Goal: Check status

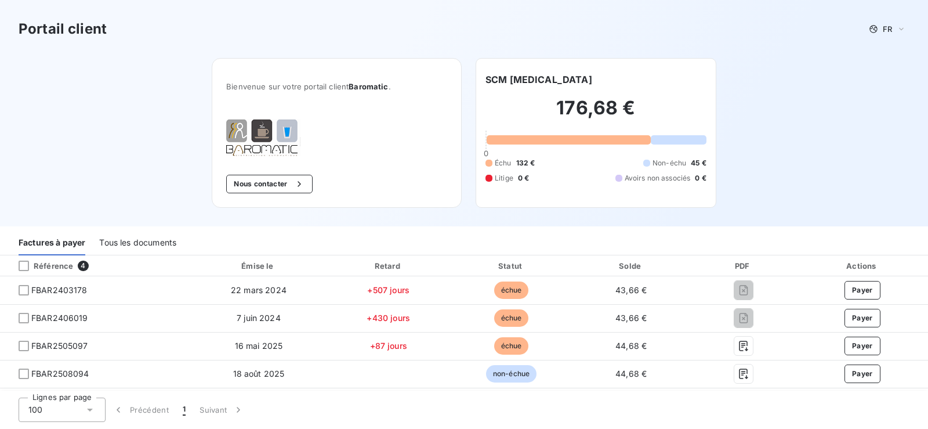
scroll to position [58, 0]
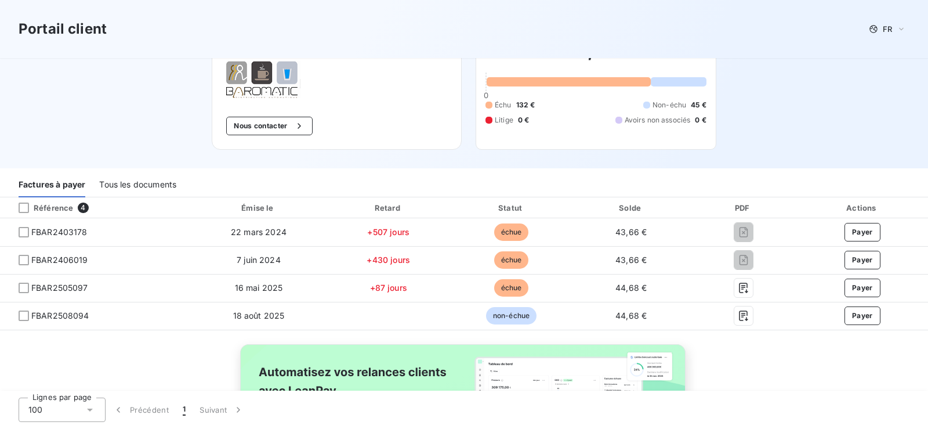
click at [166, 187] on div "Tous les documents" at bounding box center [137, 185] width 77 height 24
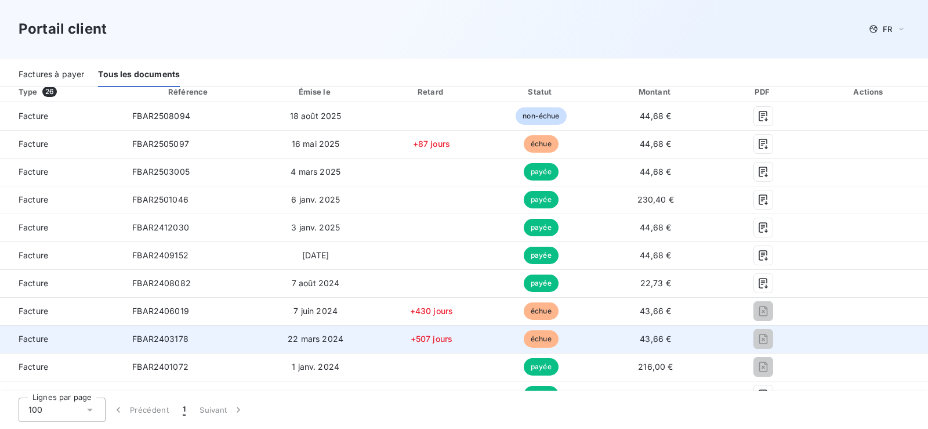
scroll to position [232, 0]
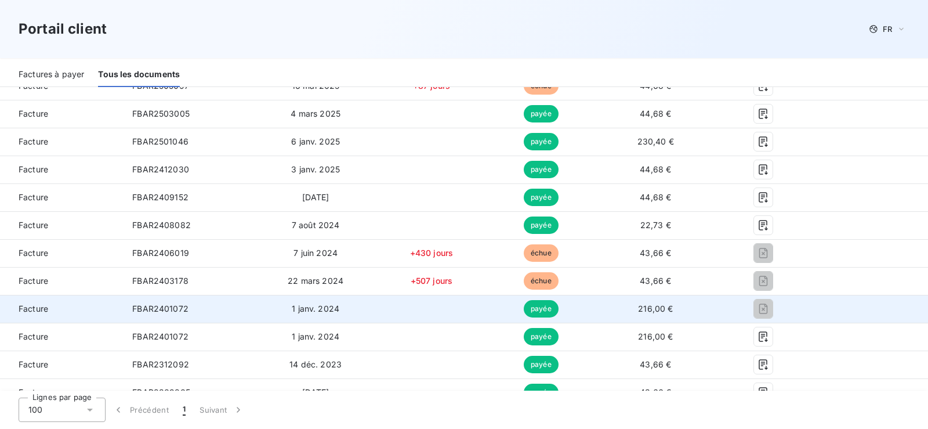
click at [534, 309] on span "payée" at bounding box center [541, 308] width 35 height 17
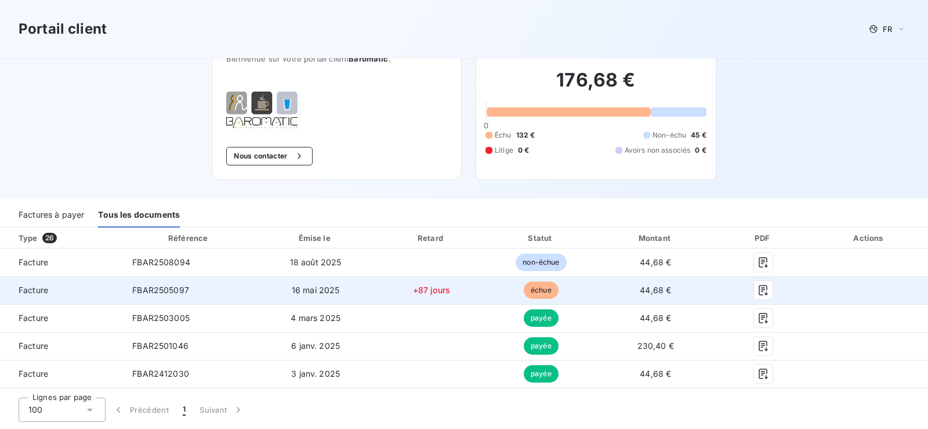
scroll to position [0, 0]
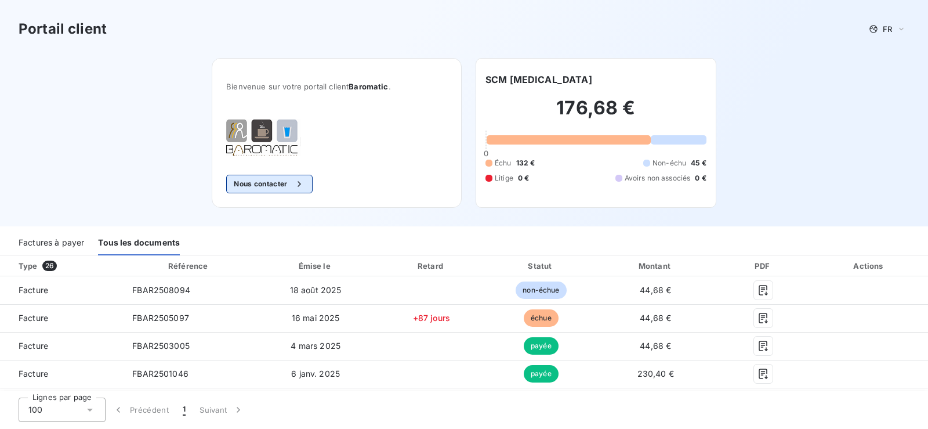
click at [300, 184] on icon "button" at bounding box center [299, 184] width 12 height 12
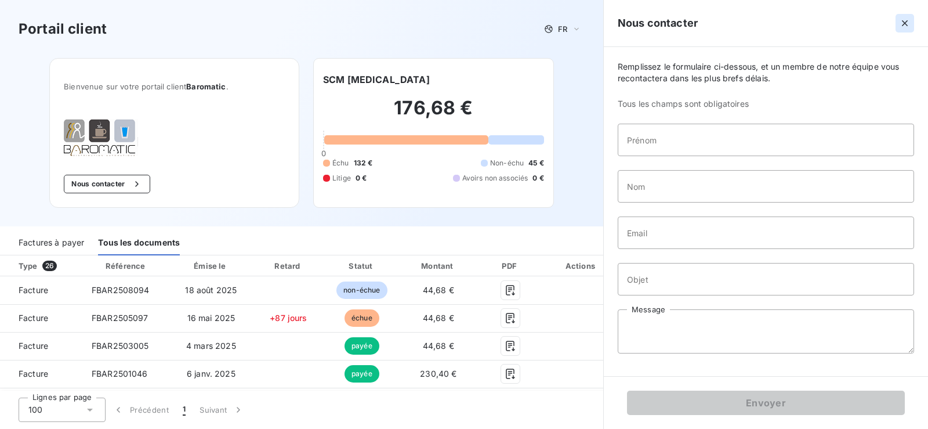
click at [908, 22] on icon "button" at bounding box center [905, 23] width 12 height 12
